Goal: Task Accomplishment & Management: Manage account settings

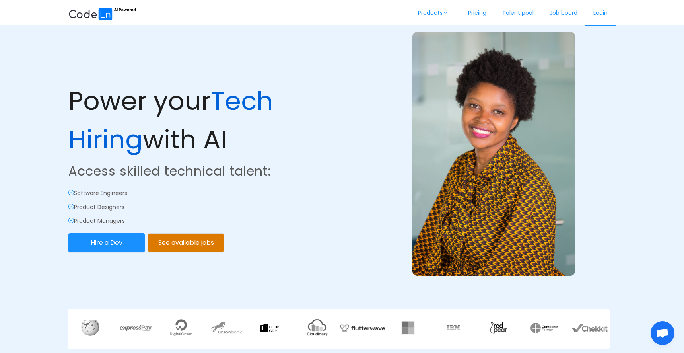
click at [588, 11] on link "Login" at bounding box center [600, 13] width 30 height 26
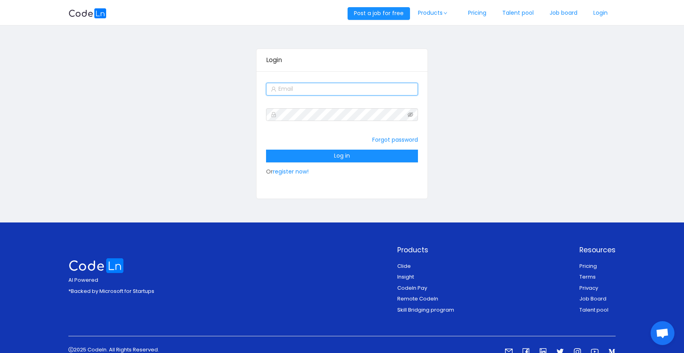
type input "[EMAIL_ADDRESS][DOMAIN_NAME]"
click at [367, 103] on form "[EMAIL_ADDRESS][DOMAIN_NAME] Forgot password Log in Or register now!" at bounding box center [341, 130] width 151 height 99
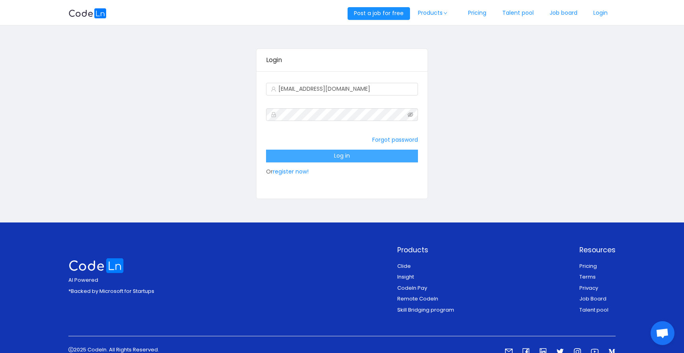
click at [355, 161] on button "Log in" at bounding box center [341, 155] width 151 height 13
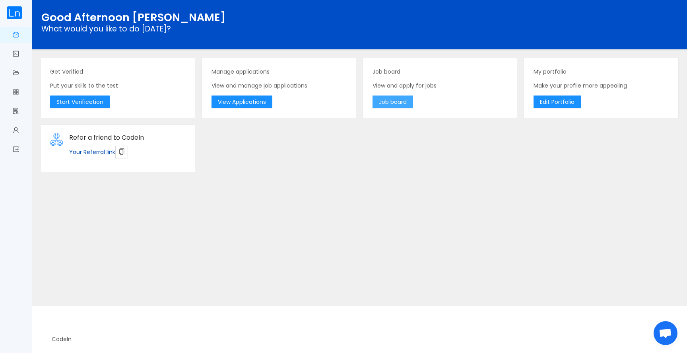
click at [409, 100] on button "Job board" at bounding box center [393, 101] width 41 height 13
